Goal: Task Accomplishment & Management: Complete application form

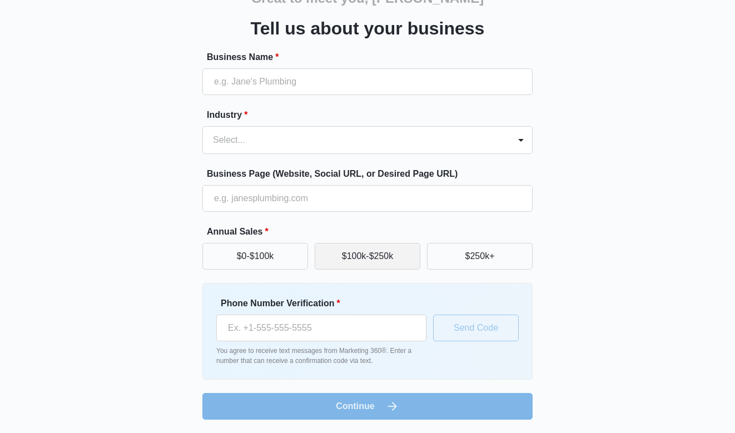
scroll to position [65, 0]
click at [480, 261] on button "$250k+" at bounding box center [480, 256] width 106 height 27
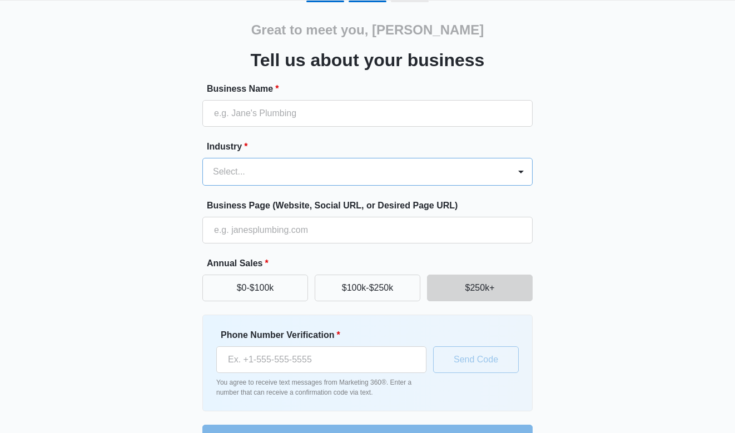
scroll to position [31, 0]
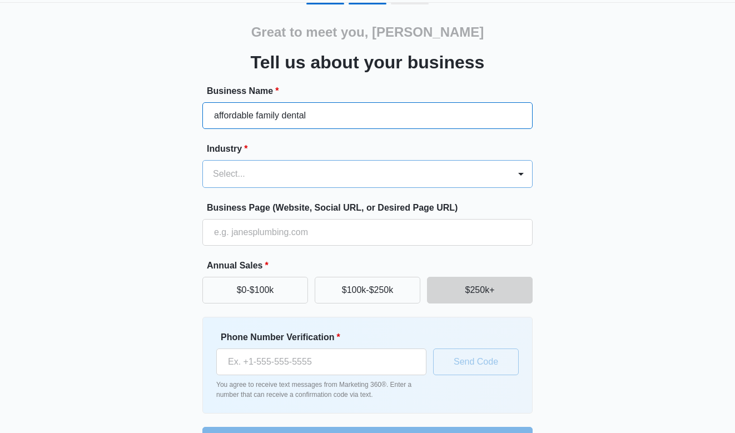
type input "affordable family dental"
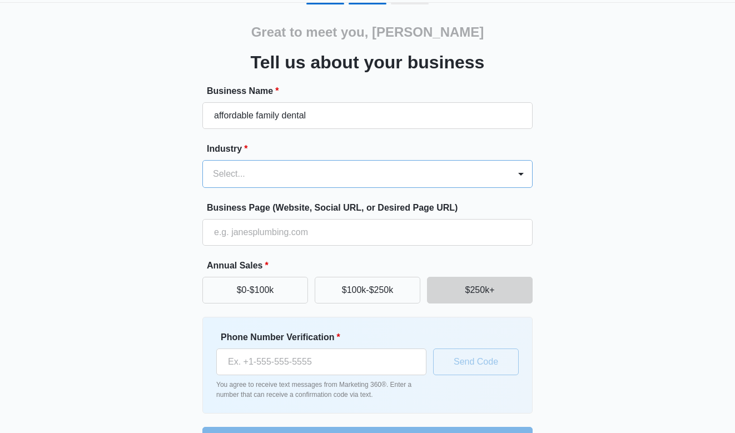
click at [315, 186] on div "Select..." at bounding box center [356, 174] width 307 height 27
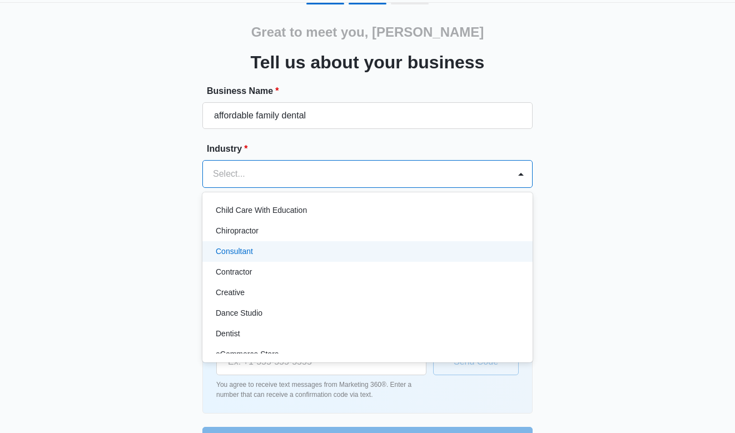
scroll to position [139, 0]
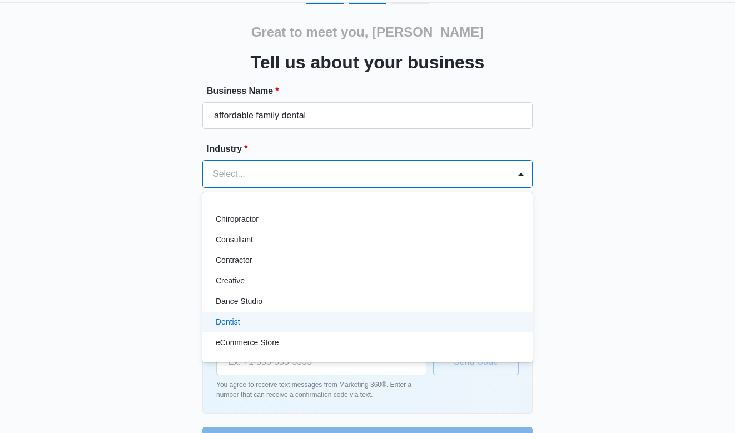
click at [259, 322] on div "Dentist" at bounding box center [367, 323] width 302 height 12
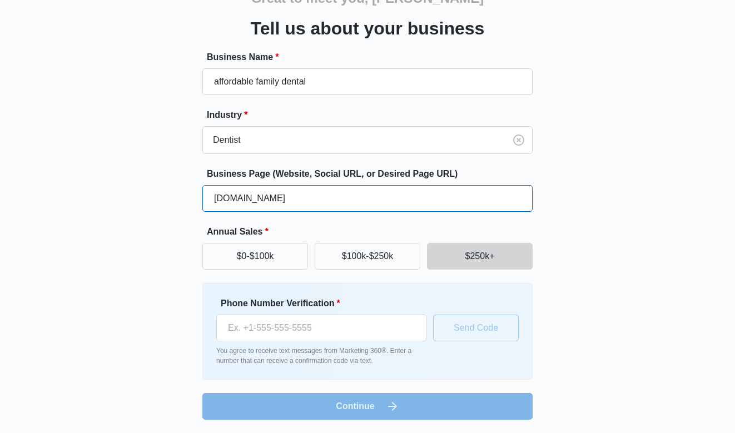
scroll to position [65, 0]
type input "[DOMAIN_NAME]"
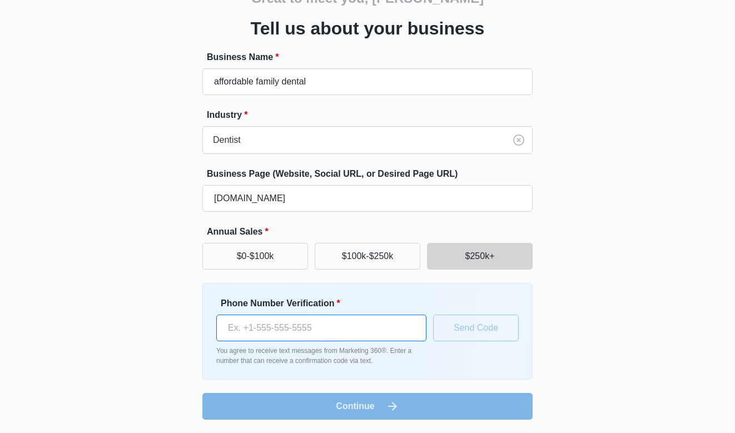
click at [416, 328] on input "Phone Number Verification *" at bounding box center [321, 328] width 210 height 27
click at [411, 329] on input "Phone Number Verification *" at bounding box center [321, 328] width 210 height 27
type input "[PHONE_NUMBER]"
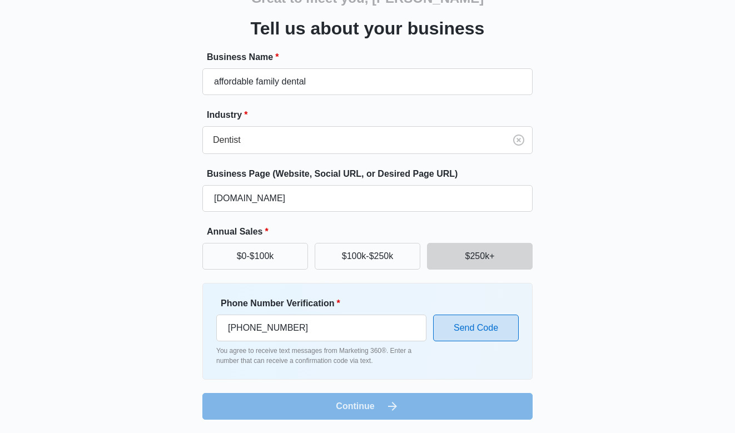
click at [459, 327] on button "Send Code" at bounding box center [476, 328] width 86 height 27
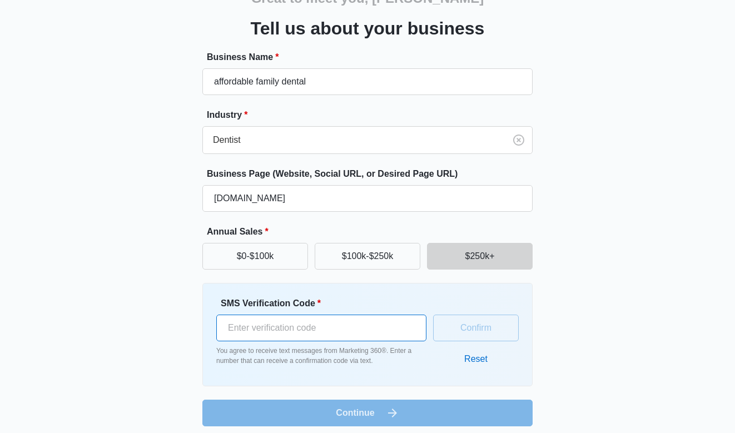
click at [399, 327] on input "SMS Verification Code *" at bounding box center [321, 328] width 210 height 27
type input "152044"
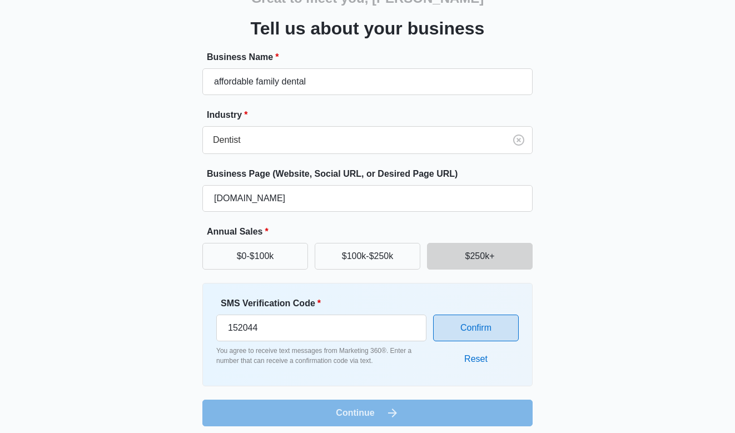
click at [463, 331] on button "Confirm" at bounding box center [476, 328] width 86 height 27
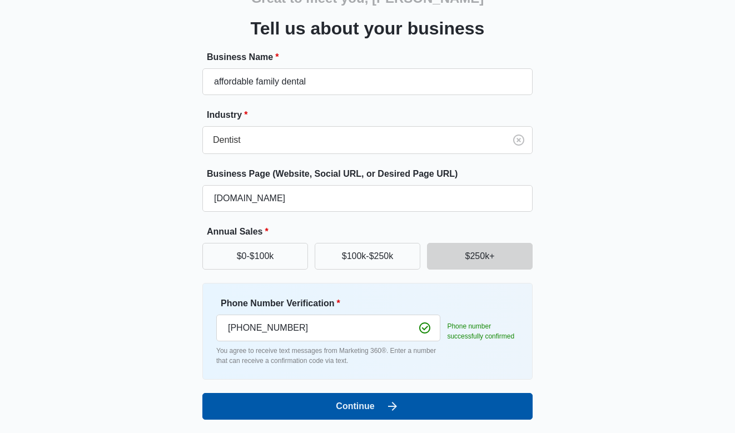
click at [389, 407] on icon "submit" at bounding box center [392, 406] width 9 height 9
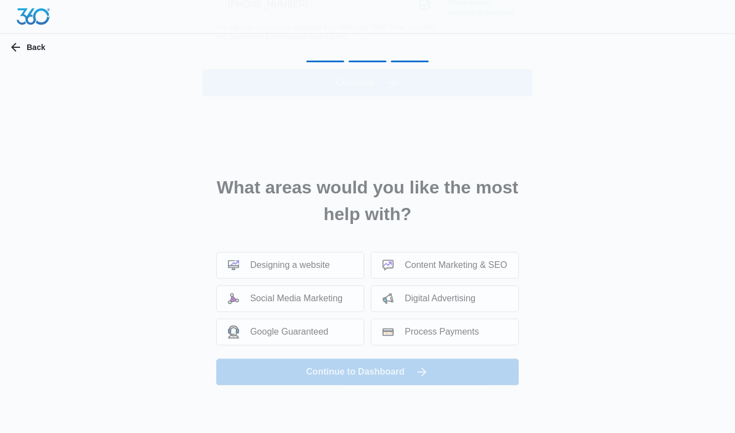
scroll to position [0, 0]
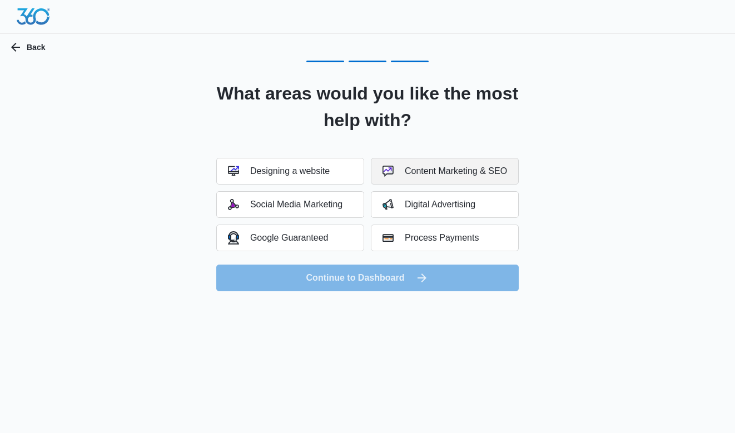
click at [388, 163] on button "Content Marketing & SEO" at bounding box center [445, 171] width 148 height 27
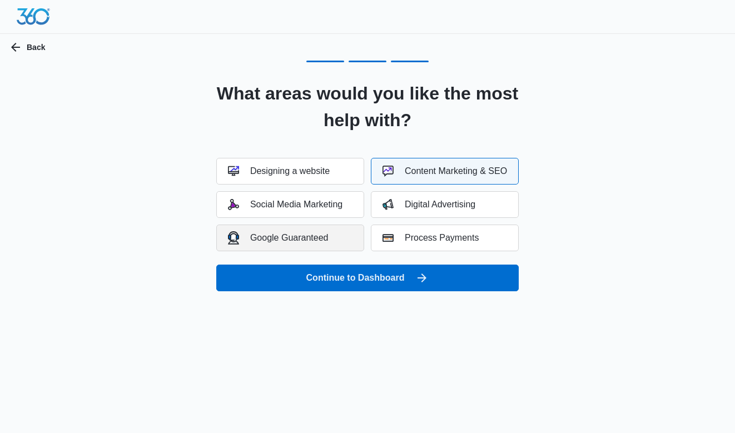
click at [298, 242] on div "Google Guaranteed" at bounding box center [278, 237] width 101 height 13
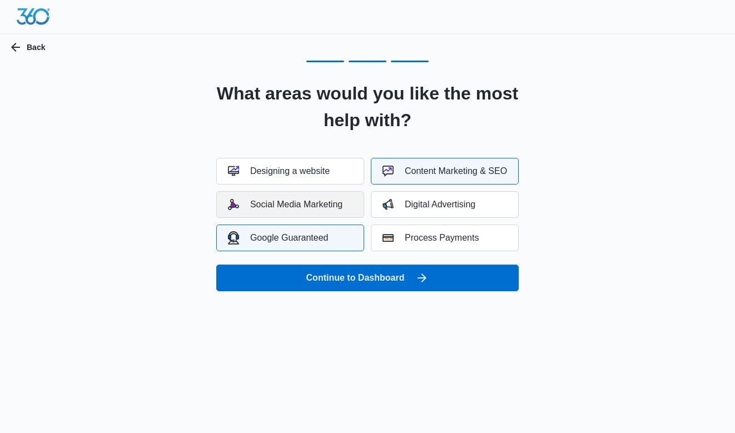
click at [305, 214] on button "Social Media Marketing" at bounding box center [290, 204] width 148 height 27
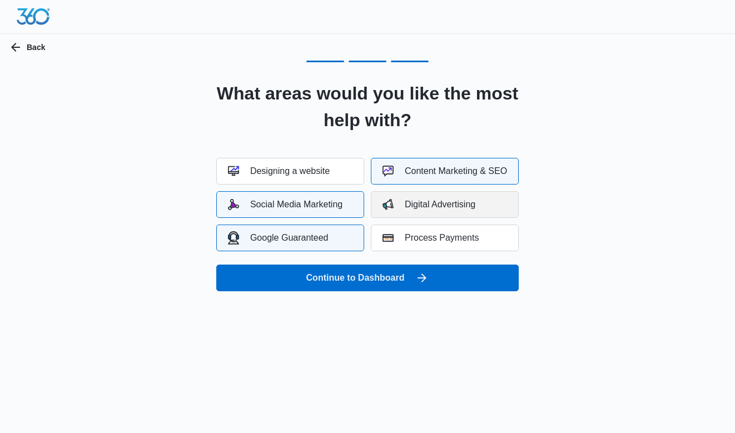
click at [401, 205] on div "Digital Advertising" at bounding box center [429, 204] width 93 height 11
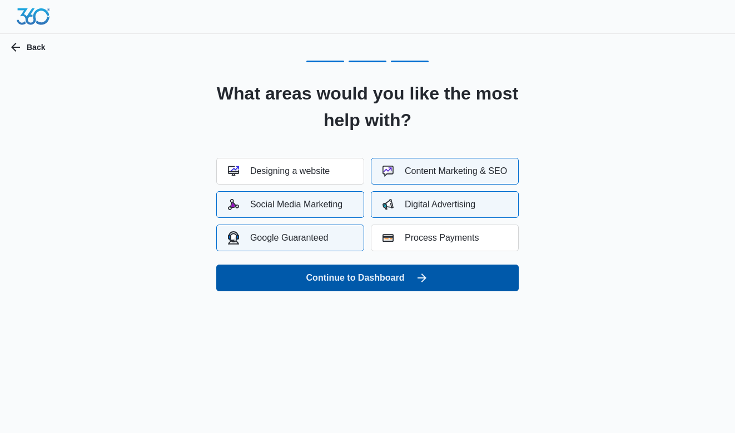
click at [383, 274] on button "Continue to Dashboard" at bounding box center [367, 278] width 303 height 27
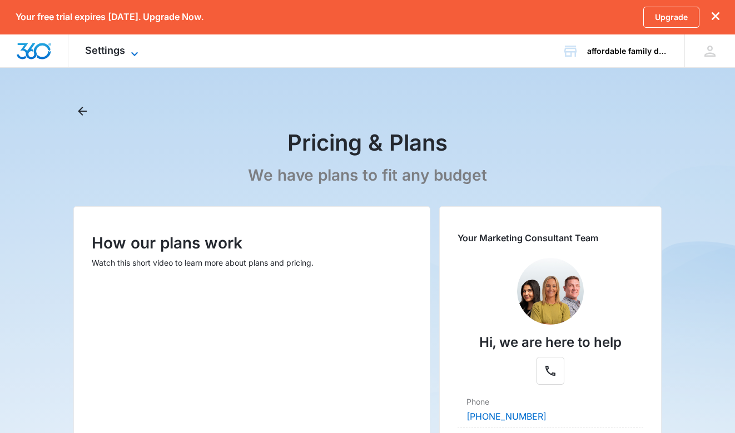
click at [131, 52] on icon at bounding box center [134, 53] width 13 height 13
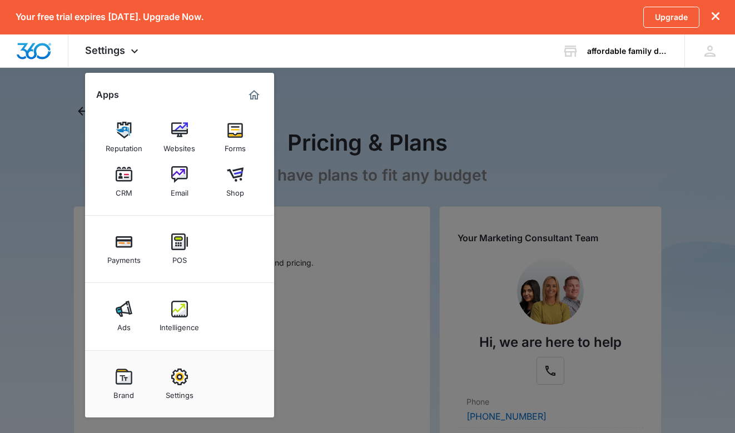
click at [329, 92] on div at bounding box center [367, 216] width 735 height 433
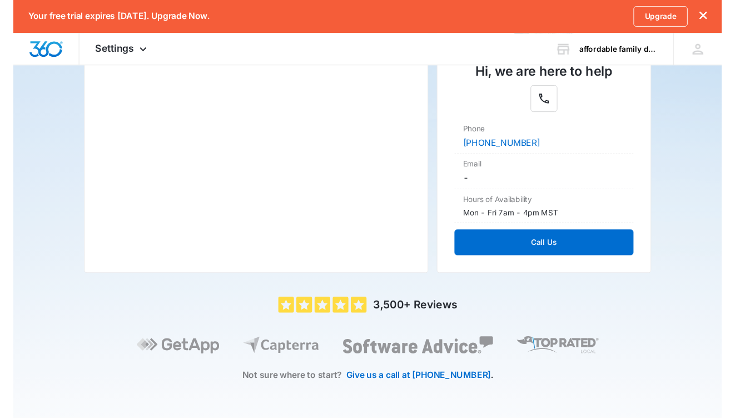
scroll to position [269, 0]
